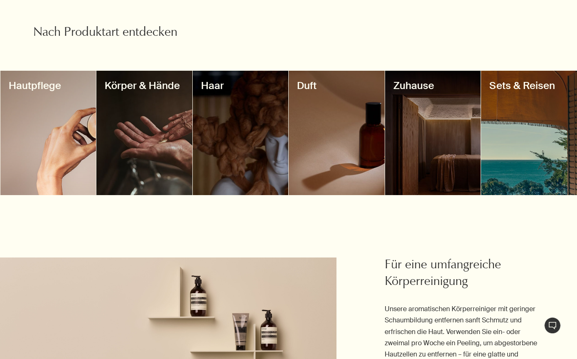
scroll to position [752, 0]
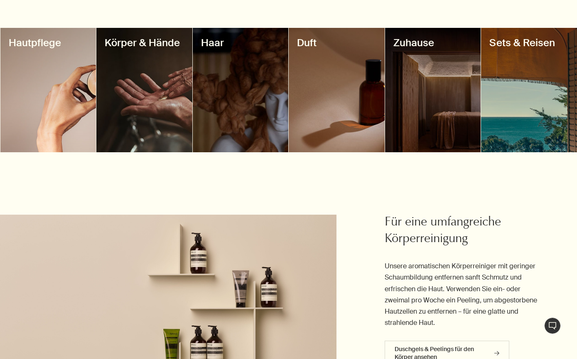
click at [46, 109] on div at bounding box center [48, 90] width 96 height 124
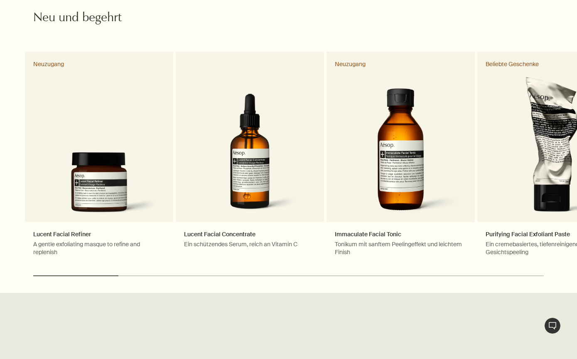
scroll to position [966, 0]
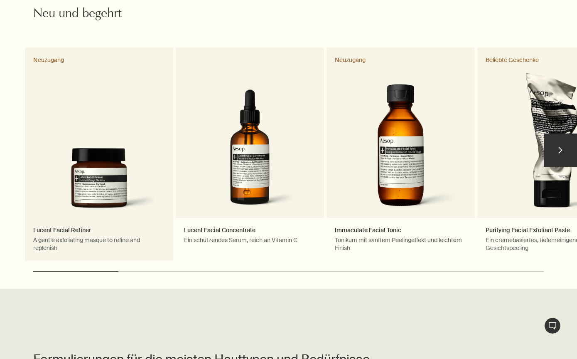
click at [84, 194] on link "Lucent Facial Refiner A gentle exfoliating masque to refine and replenish Neuzu…" at bounding box center [99, 153] width 148 height 213
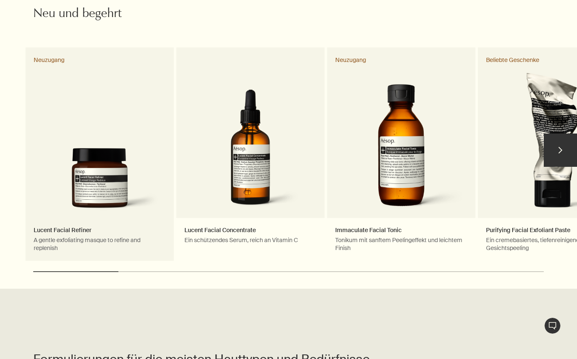
click at [64, 162] on link "Lucent Facial Refiner A gentle exfoliating masque to refine and replenish Neuzu…" at bounding box center [99, 153] width 148 height 213
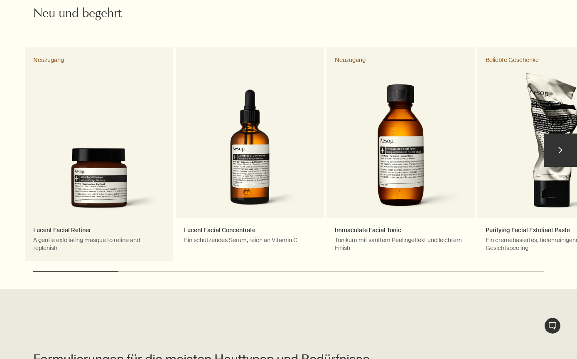
click at [66, 161] on link "Lucent Facial Refiner A gentle exfoliating masque to refine and replenish Neuzu…" at bounding box center [99, 153] width 148 height 213
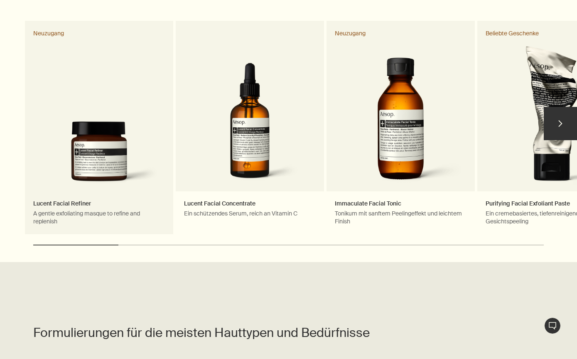
click at [69, 219] on link "Lucent Facial Refiner A gentle exfoliating masque to refine and replenish Neuzu…" at bounding box center [99, 127] width 148 height 213
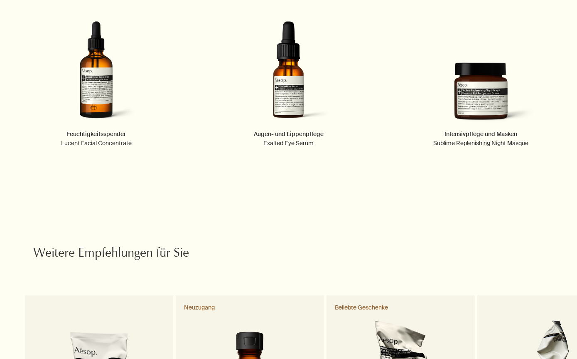
scroll to position [1552, 0]
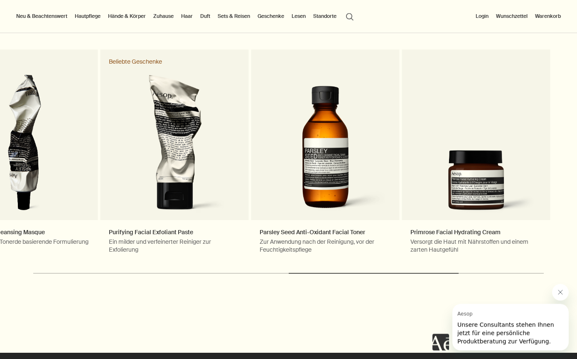
scroll to position [1334, 0]
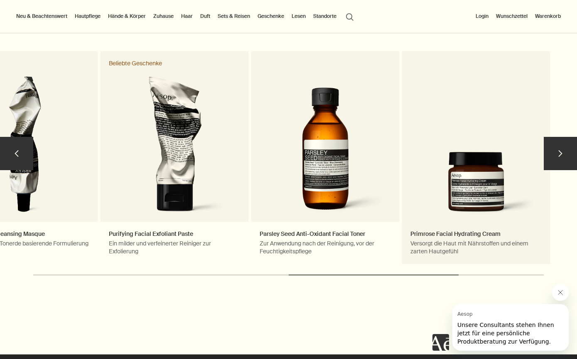
click at [441, 237] on link "Primrose Facial Hydrating Cream Versorgt die Haut mit Nährstoffen und einem zar…" at bounding box center [476, 157] width 148 height 213
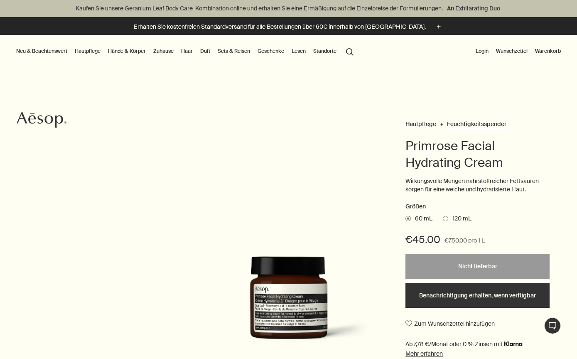
click at [471, 124] on link "Feuchtigkeitsspender" at bounding box center [476, 122] width 59 height 4
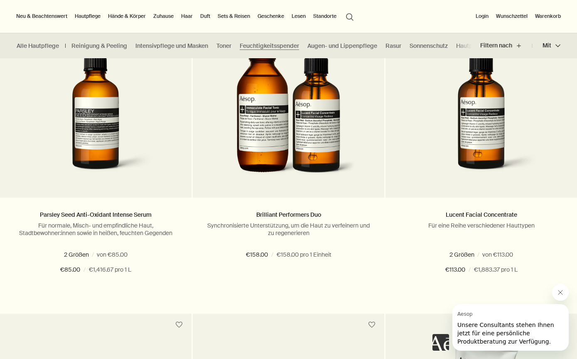
scroll to position [577, 0]
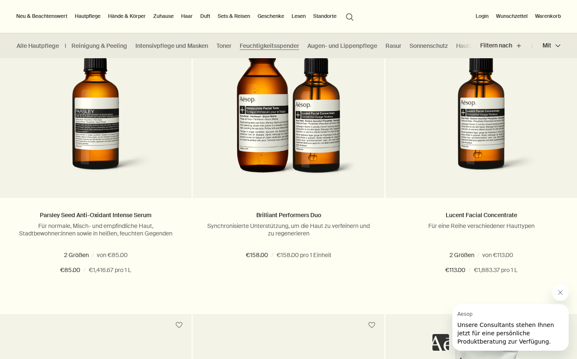
click at [480, 20] on button "Login" at bounding box center [482, 16] width 16 height 10
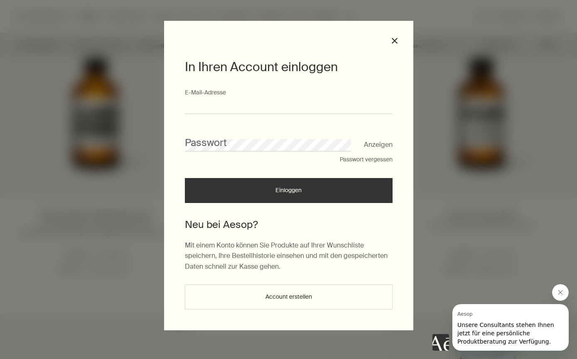
click at [204, 106] on input "E-Mail-Ad­res­se" at bounding box center [289, 106] width 208 height 15
click at [386, 41] on div "In Ihren Account einloggen E-Mail-Ad­res­se Passwort Anzeigen Passwort vergesse…" at bounding box center [288, 175] width 249 height 309
click at [394, 43] on button "close" at bounding box center [394, 40] width 7 height 7
